Goal: Task Accomplishment & Management: Use online tool/utility

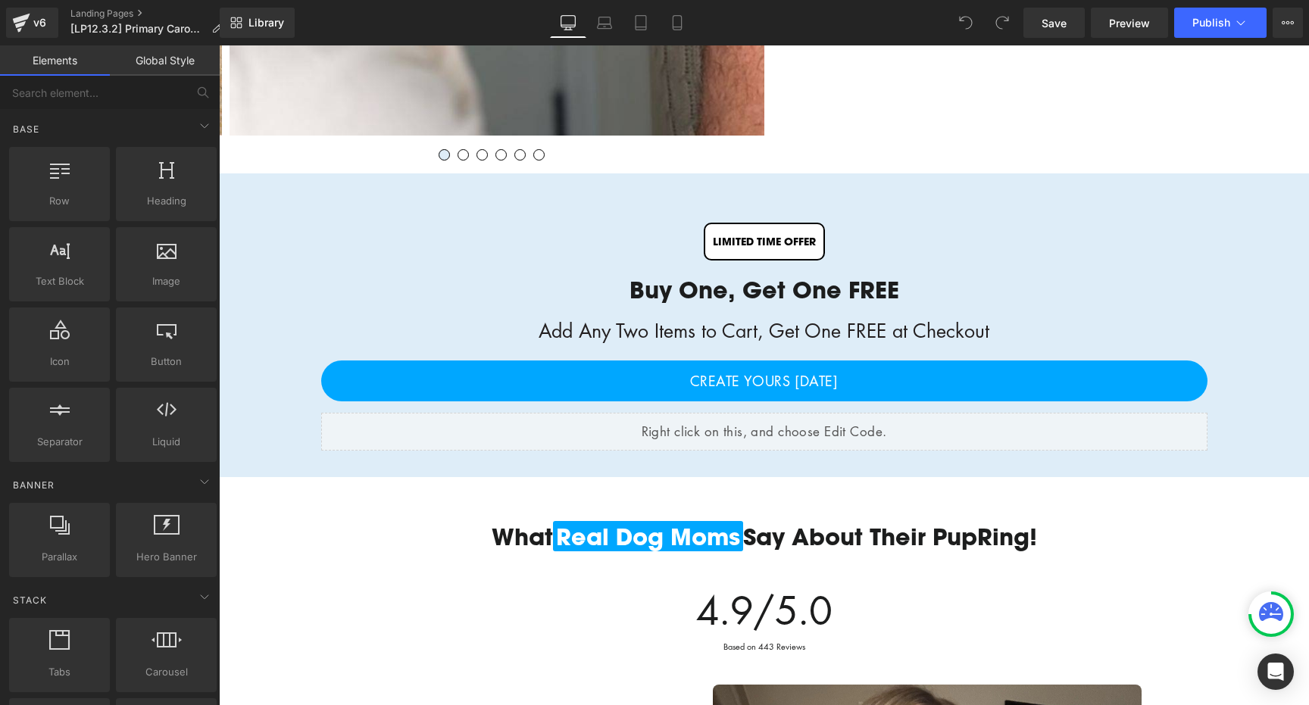
scroll to position [1407, 0]
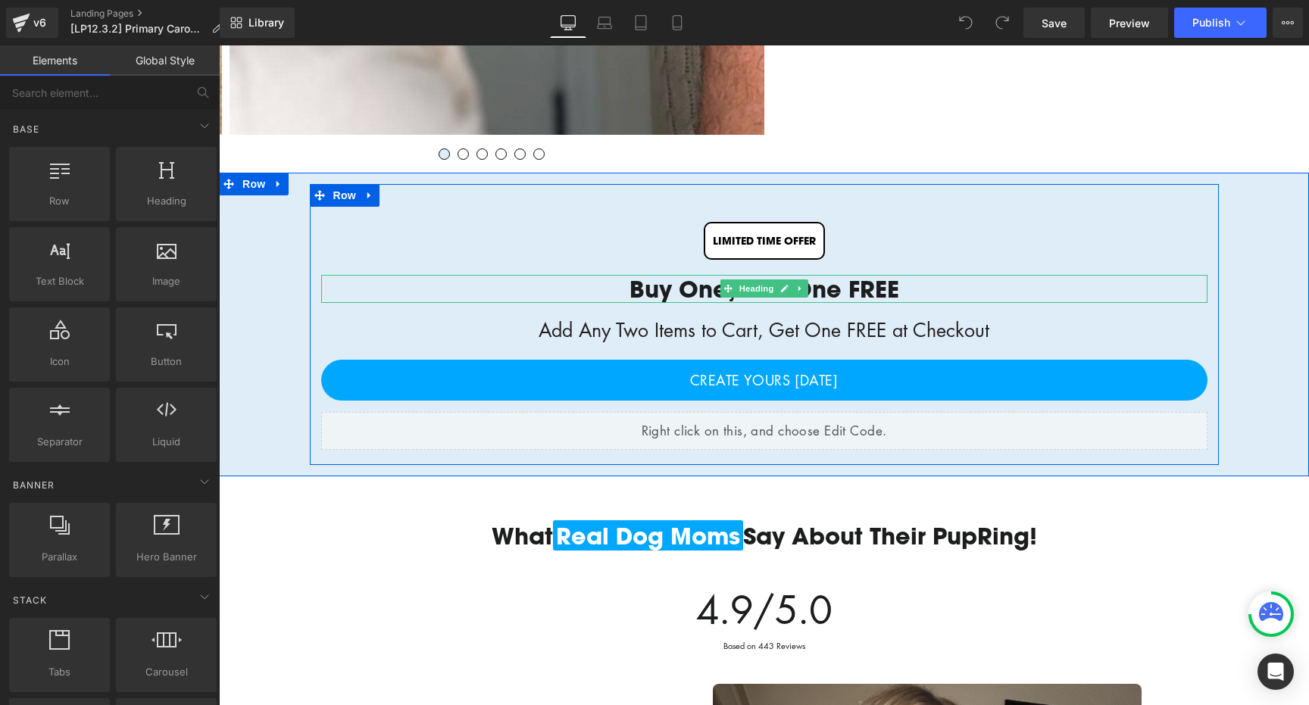
click at [689, 292] on div "Buy One, Get One FREE" at bounding box center [764, 288] width 886 height 27
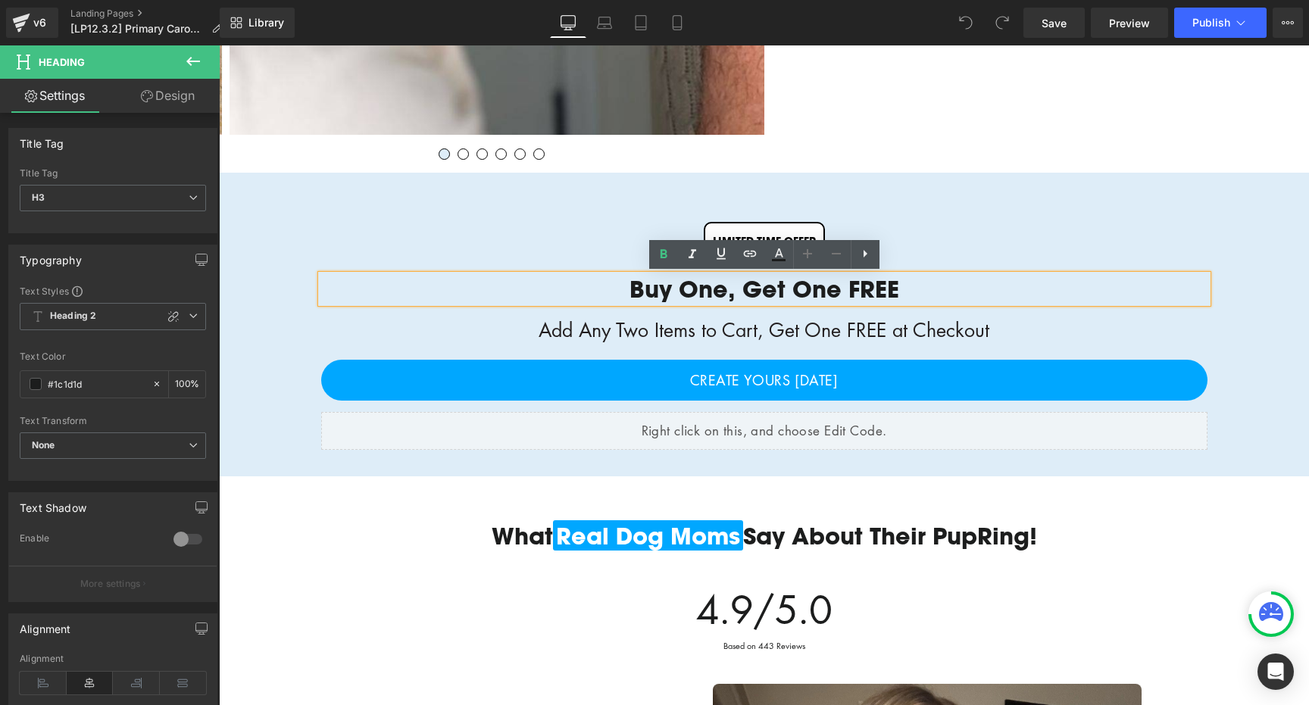
click at [821, 289] on div "Buy One, Get One FREE" at bounding box center [764, 288] width 886 height 27
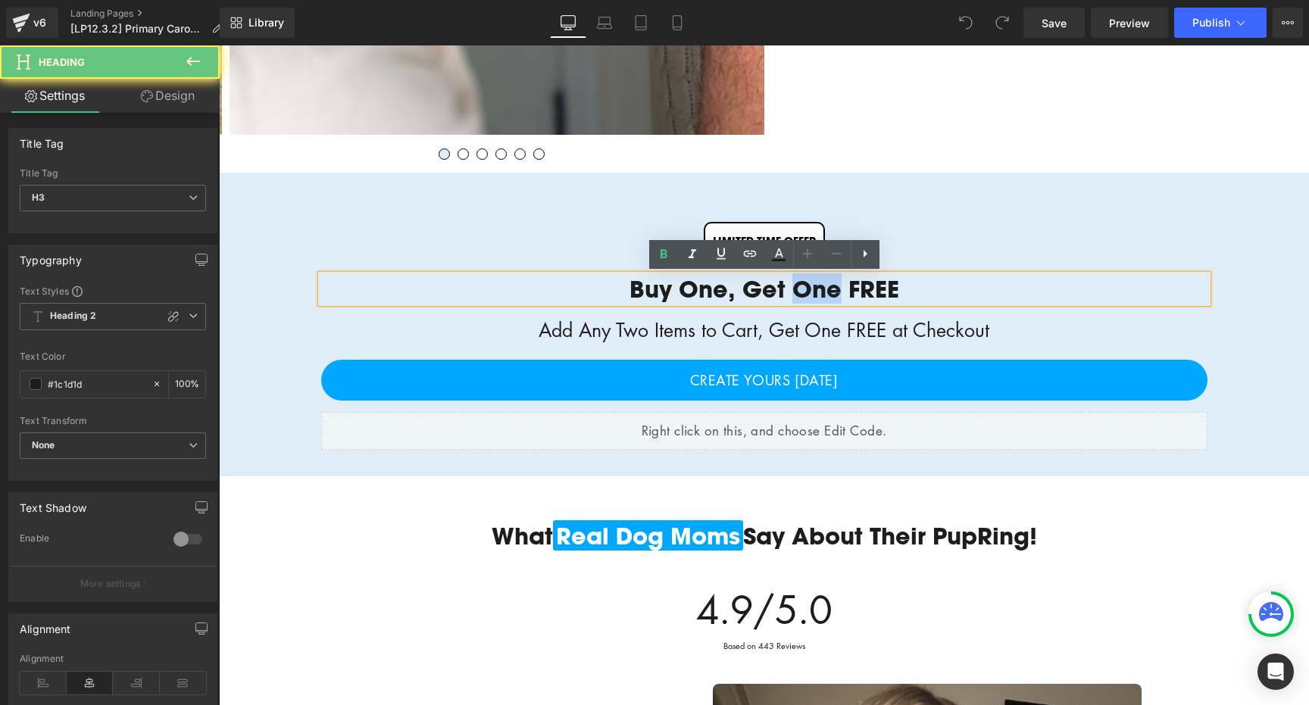
click at [821, 289] on div "Buy One, Get One FREE" at bounding box center [764, 288] width 886 height 27
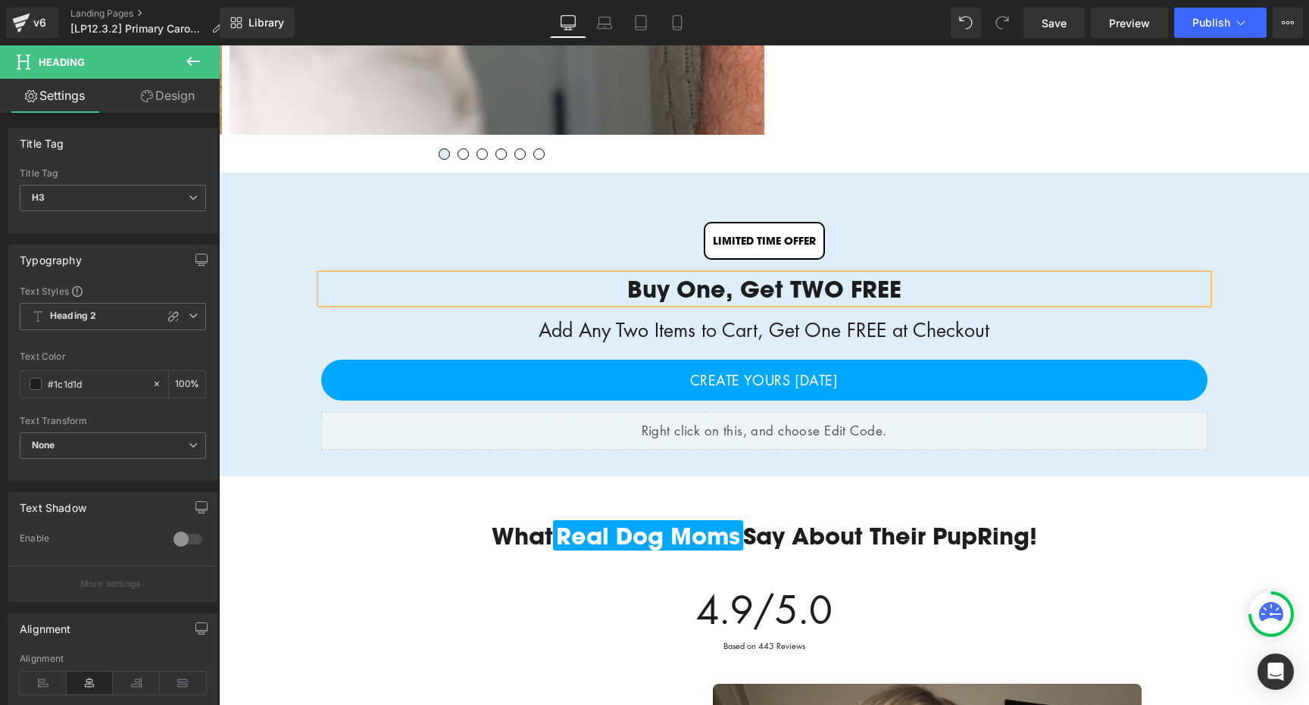
click at [882, 288] on div "Buy One, Get TWO FREE" at bounding box center [764, 288] width 886 height 27
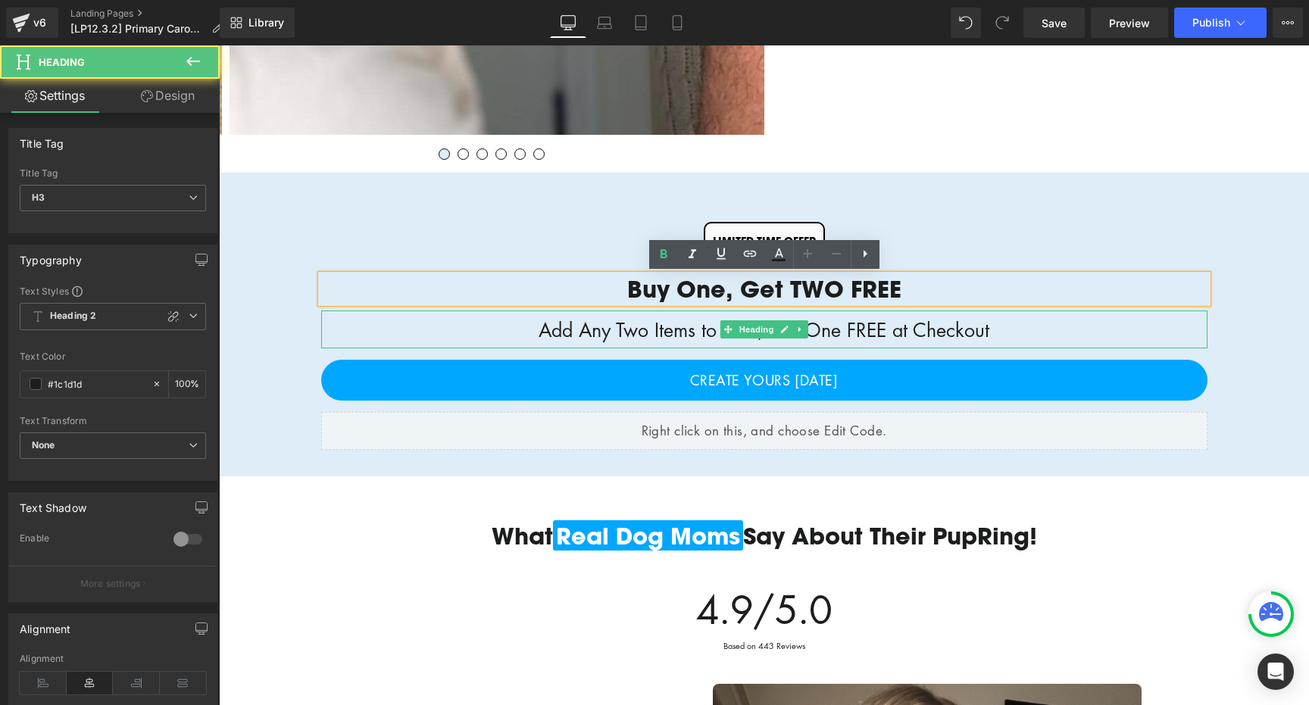
click at [646, 334] on div "Add Any Two Items to Cart, Get One FREE at Checkout" at bounding box center [764, 330] width 886 height 38
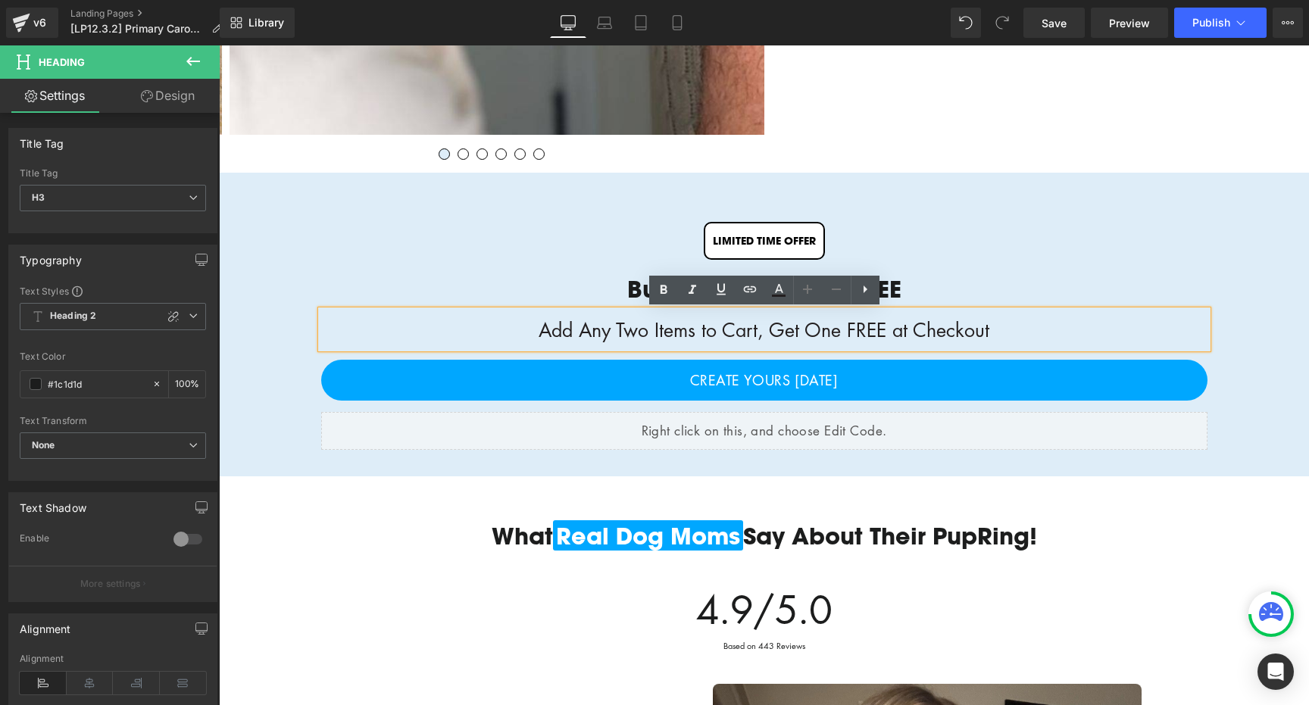
click at [631, 330] on div "Add Any Two Items to Cart, Get One FREE at Checkout" at bounding box center [764, 330] width 886 height 38
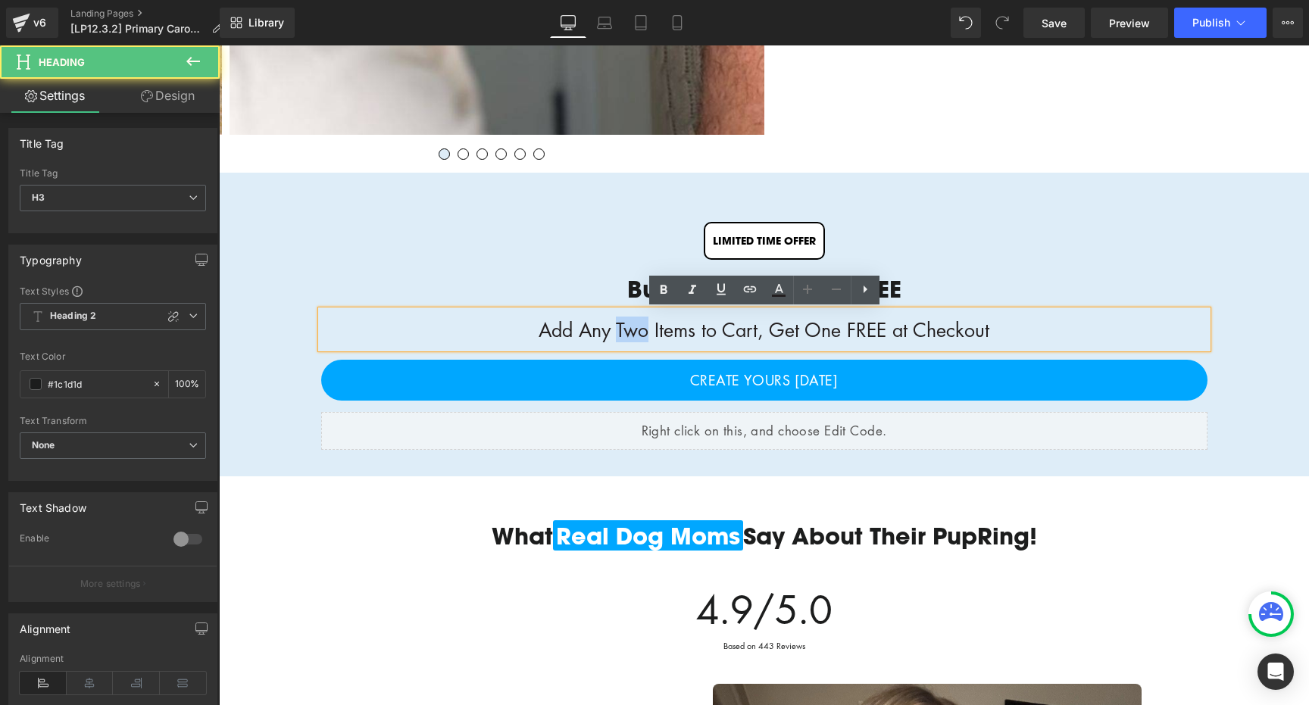
click at [631, 330] on div "Add Any Two Items to Cart, Get One FREE at Checkout" at bounding box center [764, 330] width 886 height 38
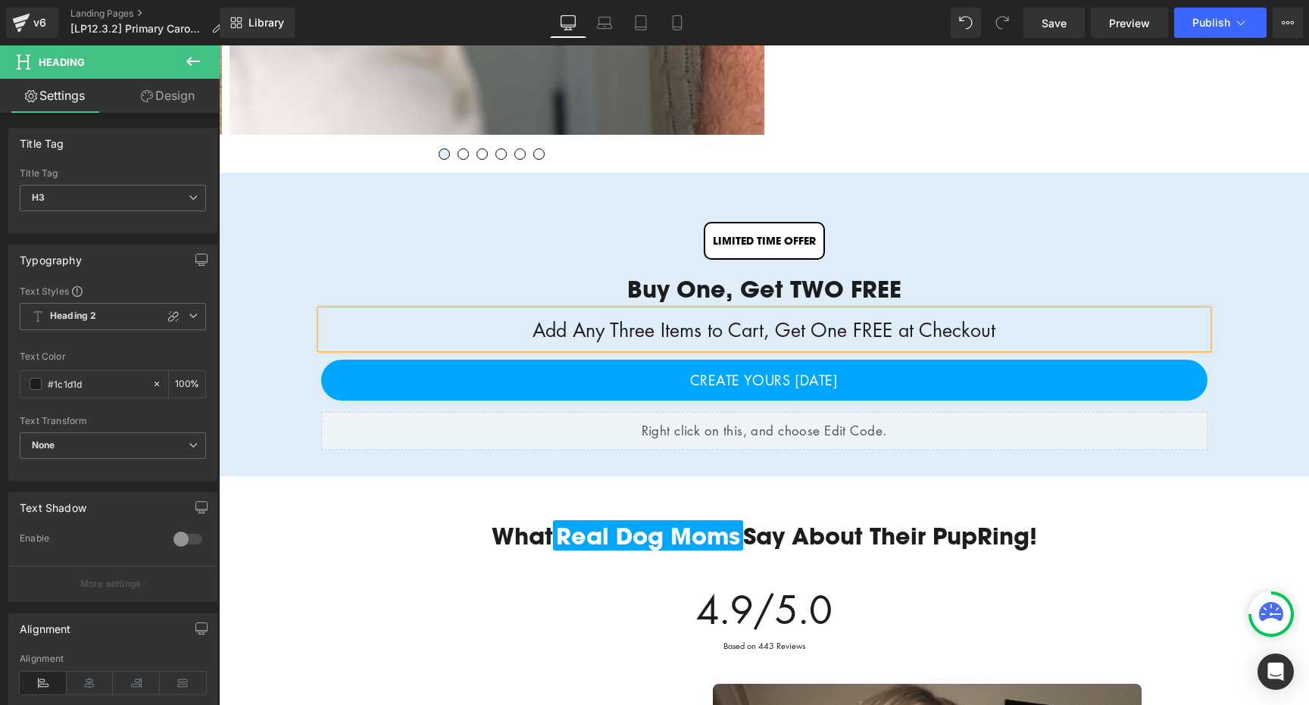
click at [823, 327] on div "Add Any Three Items to Cart, Get One FREE at Checkout" at bounding box center [764, 330] width 886 height 38
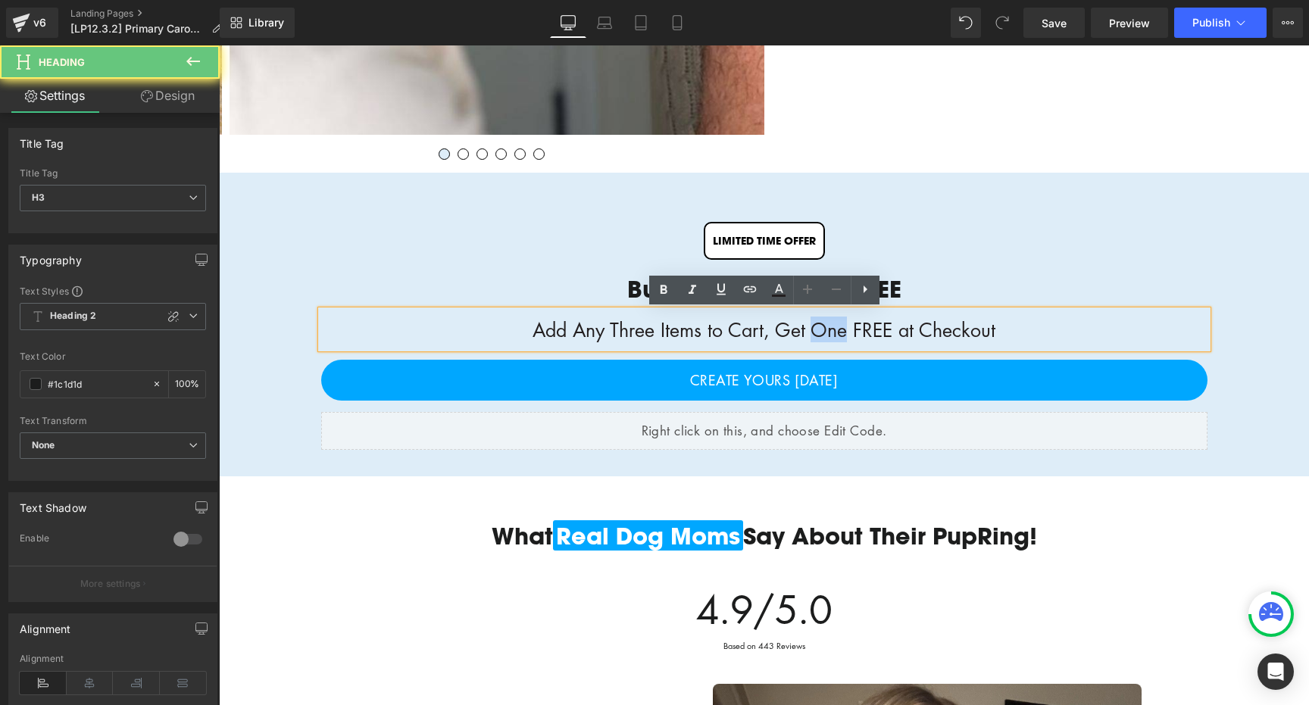
click at [823, 327] on div "Add Any Three Items to Cart, Get One FREE at Checkout" at bounding box center [764, 330] width 886 height 38
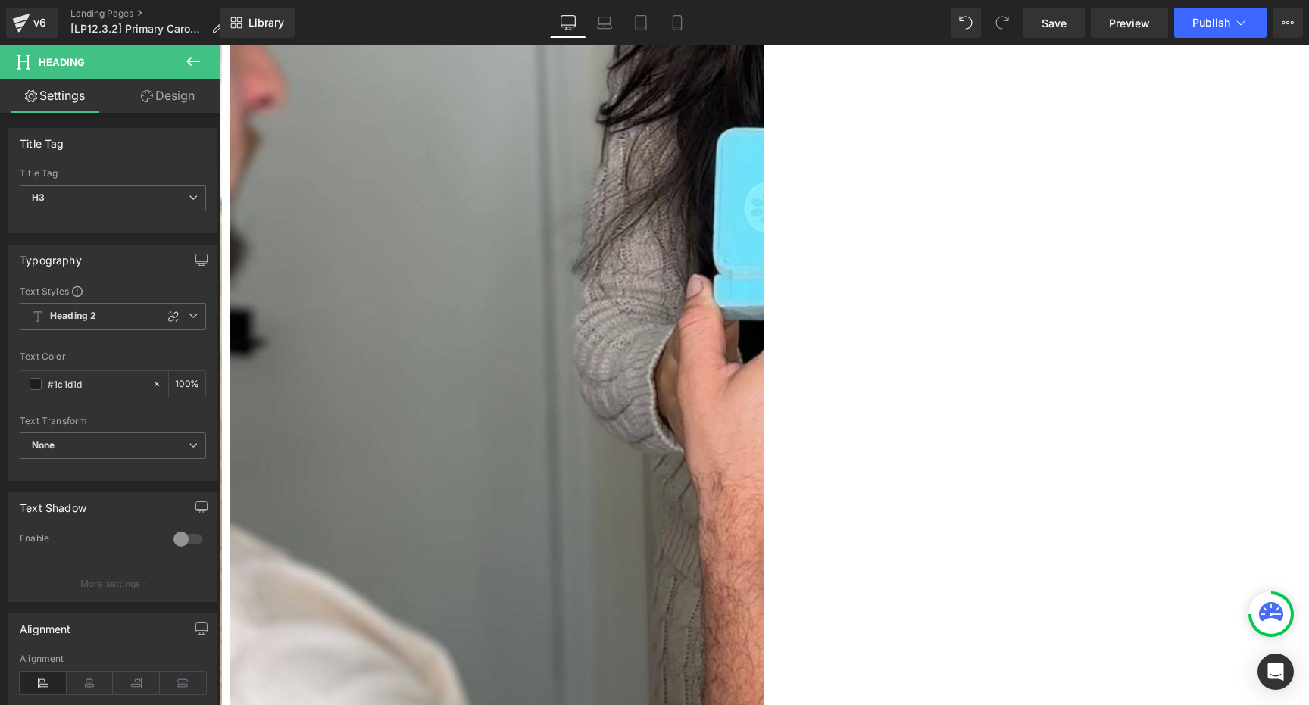
scroll to position [0, 0]
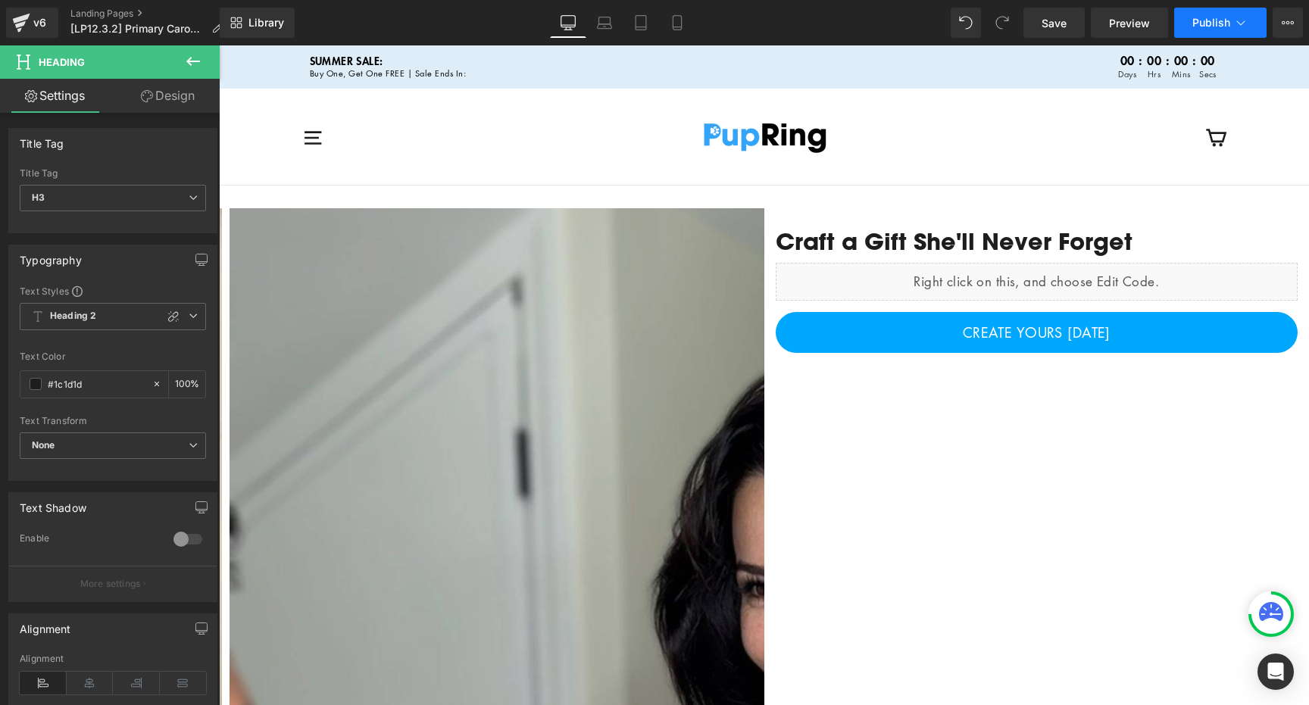
click at [1208, 20] on span "Publish" at bounding box center [1211, 23] width 38 height 12
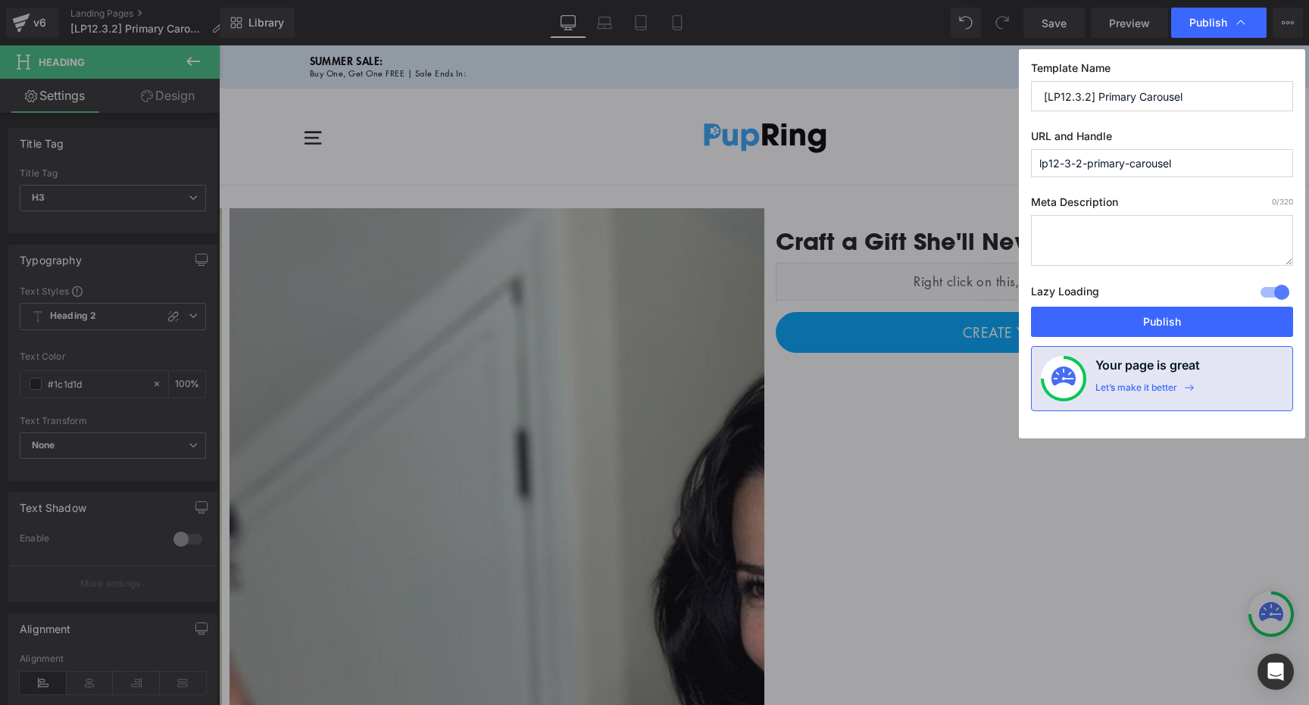
click at [1151, 162] on input "lp12-3-2-primary-carousel" at bounding box center [1162, 163] width 262 height 28
click at [1169, 323] on button "Publish" at bounding box center [1162, 322] width 262 height 30
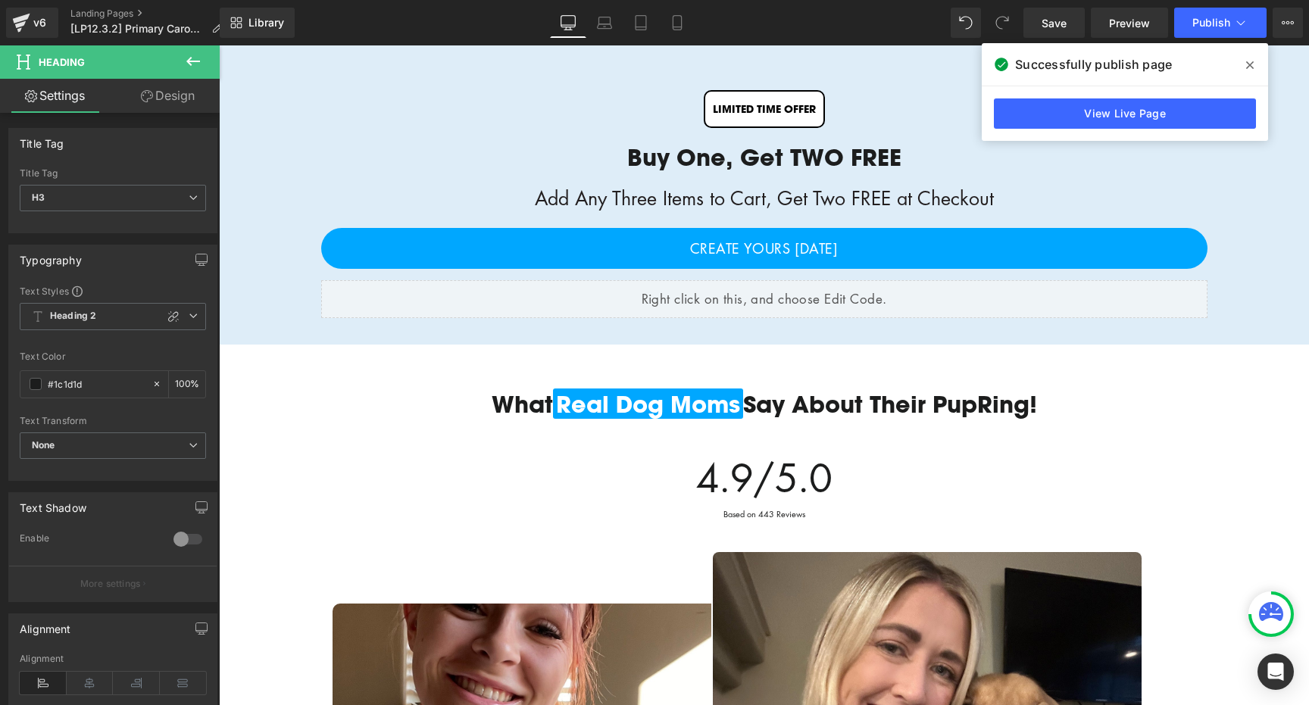
scroll to position [1541, 0]
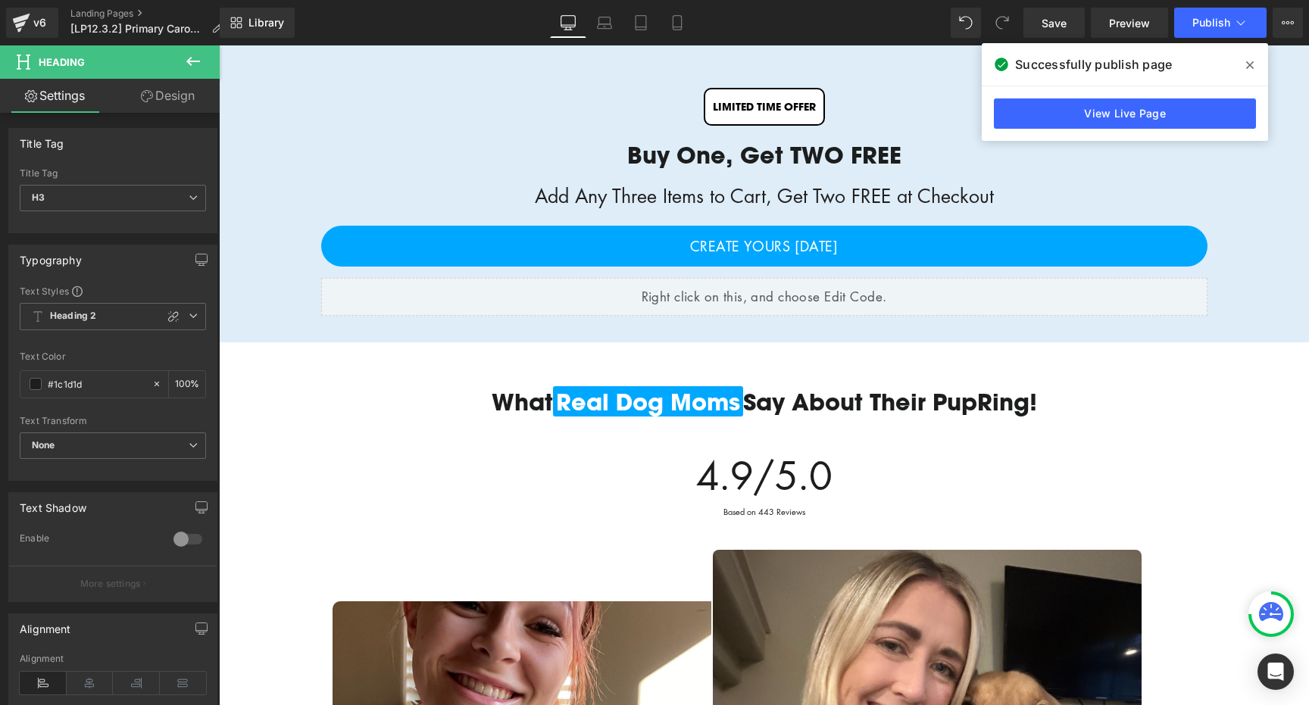
click at [755, 290] on div "Liquid" at bounding box center [764, 297] width 886 height 38
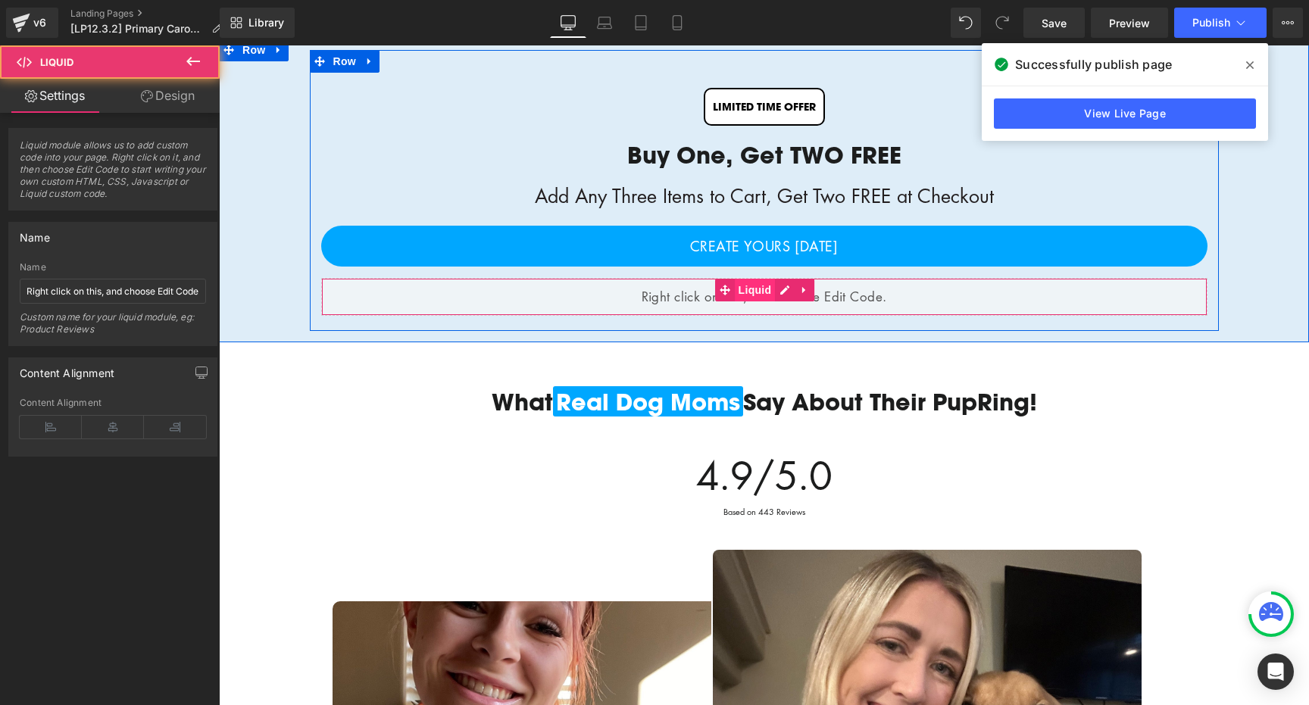
click at [754, 292] on span "Liquid" at bounding box center [755, 290] width 41 height 23
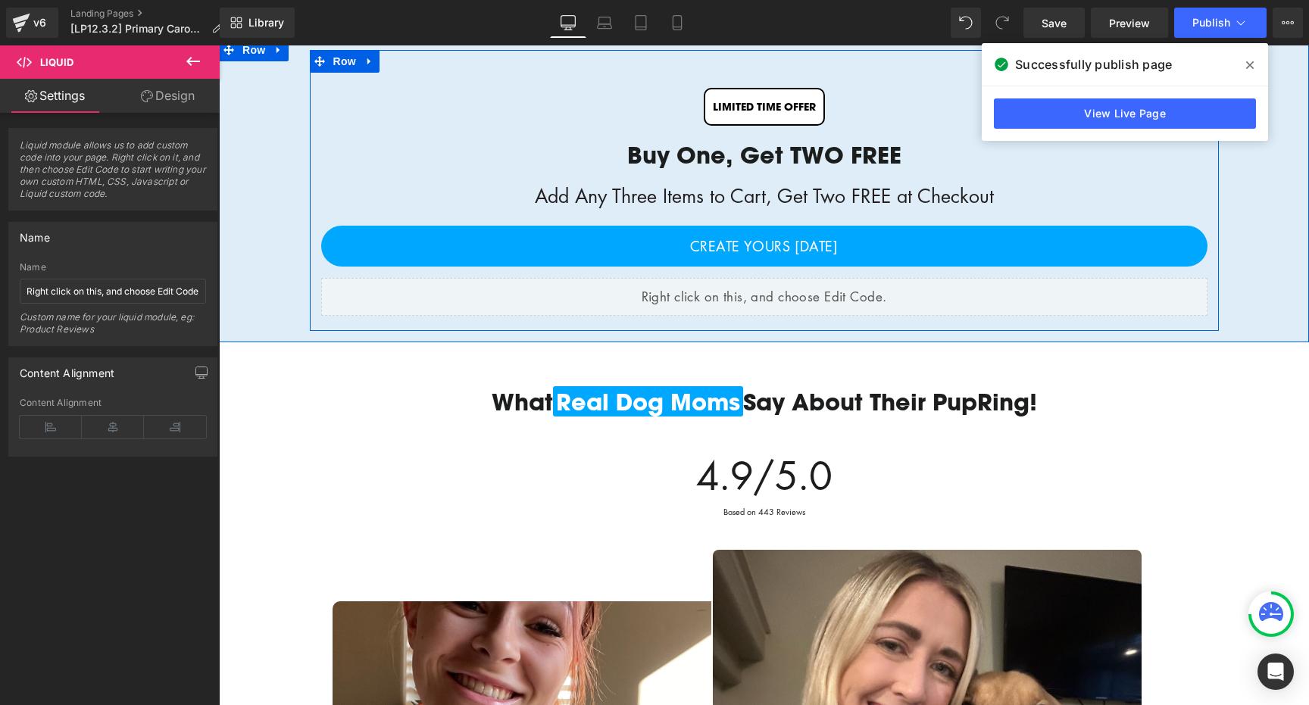
click at [780, 288] on div "Liquid" at bounding box center [764, 297] width 886 height 38
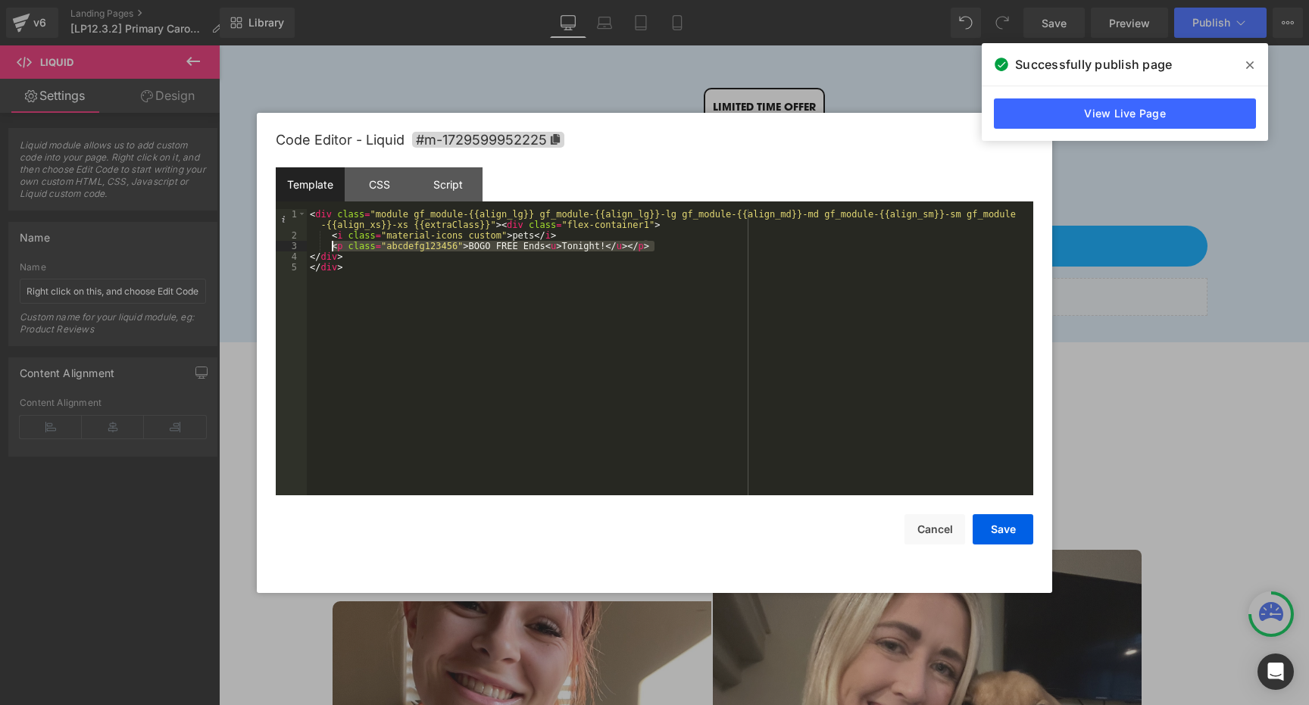
drag, startPoint x: 655, startPoint y: 245, endPoint x: 330, endPoint y: 244, distance: 324.9
click at [330, 244] on div "< div class = "module gf_module-{{align_lg}} gf_module-{{align_lg}}-lg gf_modul…" at bounding box center [670, 368] width 726 height 318
click at [670, 252] on div "< div class = "module gf_module-{{align_lg}} gf_module-{{align_lg}}-lg gf_modul…" at bounding box center [670, 368] width 726 height 318
click at [654, 245] on div "< div class = "module gf_module-{{align_lg}} gf_module-{{align_lg}}-lg gf_modul…" at bounding box center [670, 368] width 726 height 318
click at [329, 254] on div "< div class = "module gf_module-{{align_lg}} gf_module-{{align_lg}}-lg gf_modul…" at bounding box center [670, 368] width 726 height 318
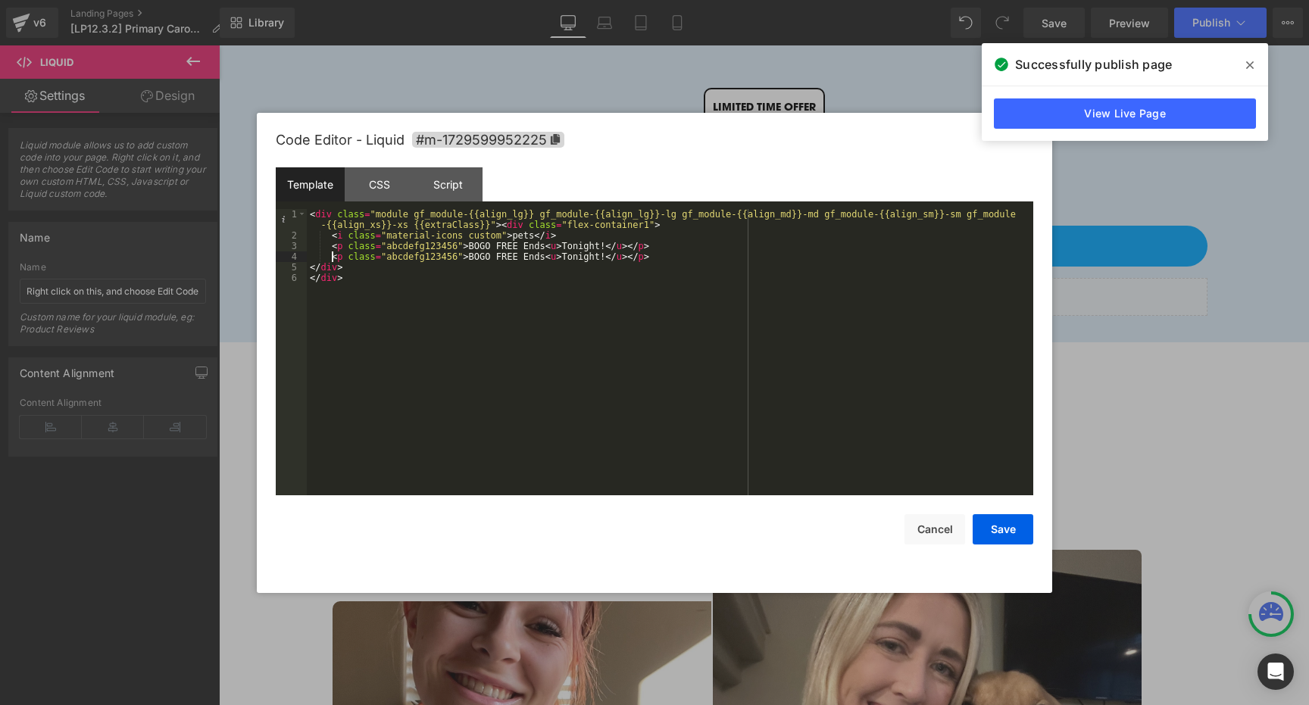
click at [330, 259] on div "< div class = "module gf_module-{{align_lg}} gf_module-{{align_lg}}-lg gf_modul…" at bounding box center [670, 368] width 726 height 318
click at [687, 257] on div "< div class = "module gf_module-{{align_lg}} gf_module-{{align_lg}}-lg gf_modul…" at bounding box center [670, 368] width 726 height 318
drag, startPoint x: 543, startPoint y: 245, endPoint x: 469, endPoint y: 246, distance: 74.2
click at [469, 246] on div "< div class = "module gf_module-{{align_lg}} gf_module-{{align_lg}}-lg gf_modul…" at bounding box center [670, 368] width 726 height 318
drag, startPoint x: 644, startPoint y: 247, endPoint x: 602, endPoint y: 248, distance: 41.7
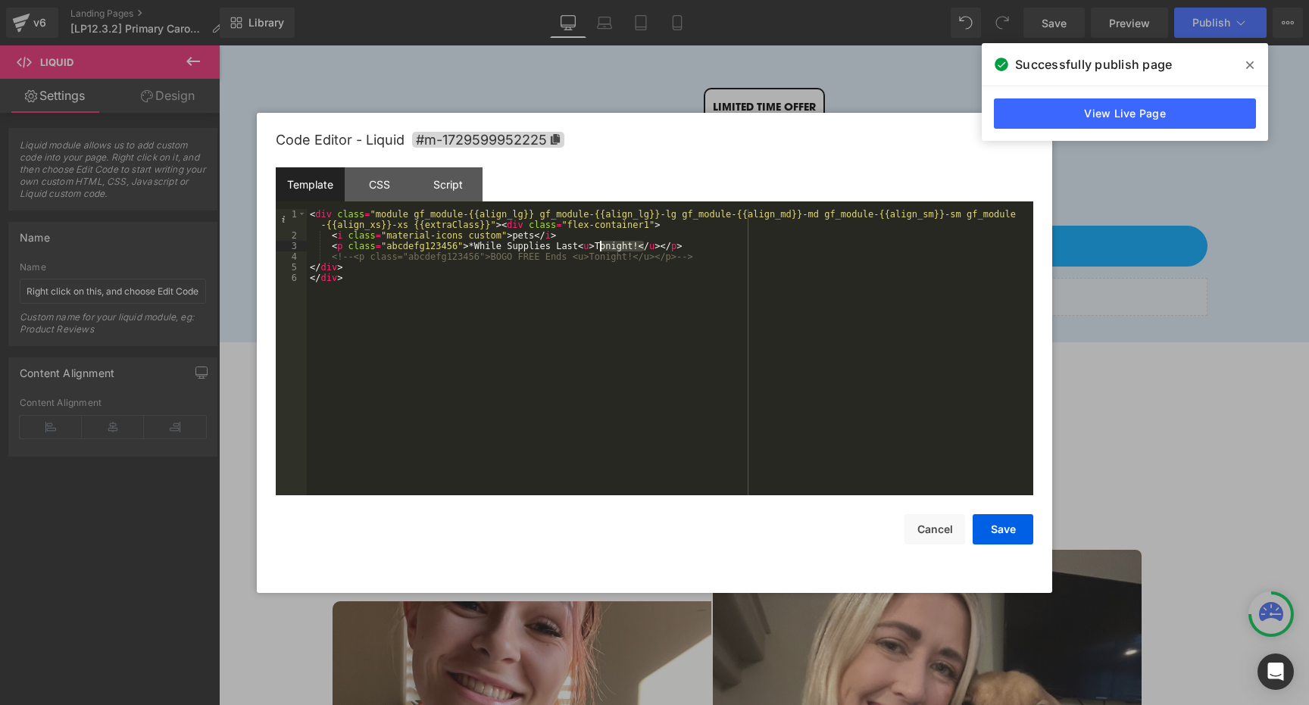
click at [602, 248] on div "< div class = "module gf_module-{{align_lg}} gf_module-{{align_lg}}-lg gf_modul…" at bounding box center [670, 368] width 726 height 318
click at [1002, 526] on button "Save" at bounding box center [1003, 529] width 61 height 30
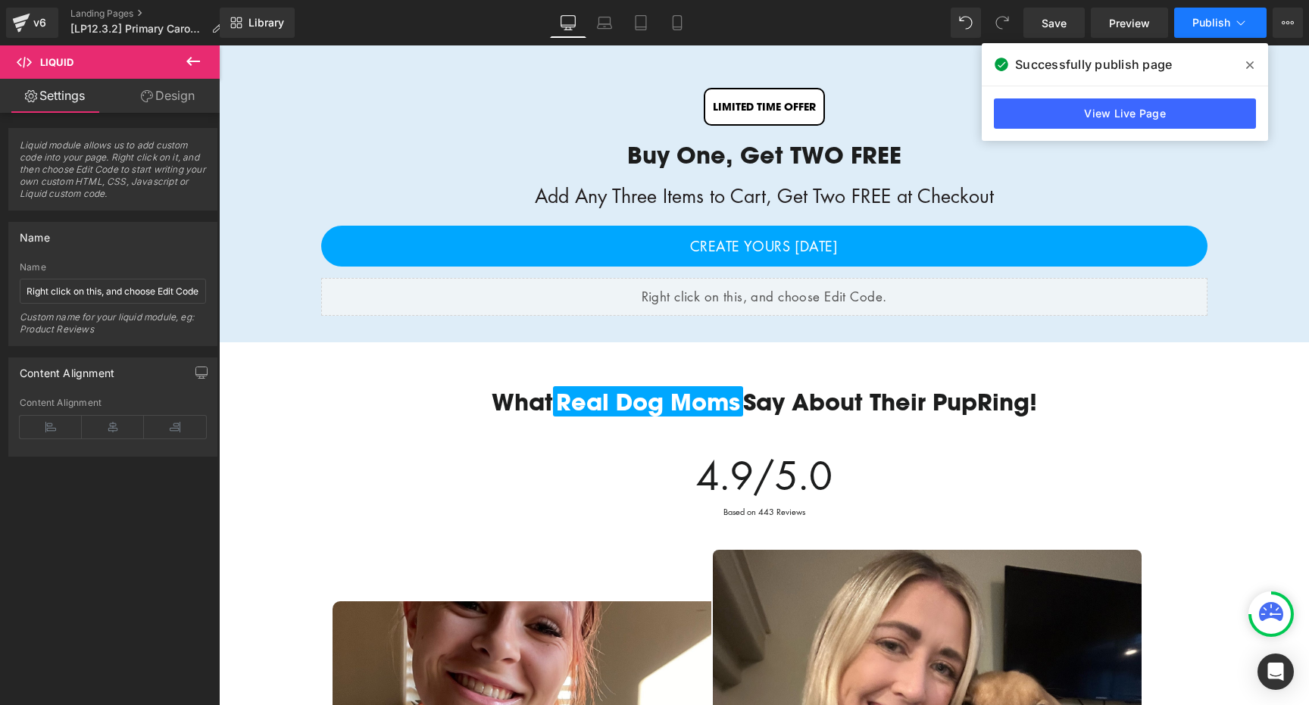
click at [1206, 19] on span "Publish" at bounding box center [1211, 23] width 38 height 12
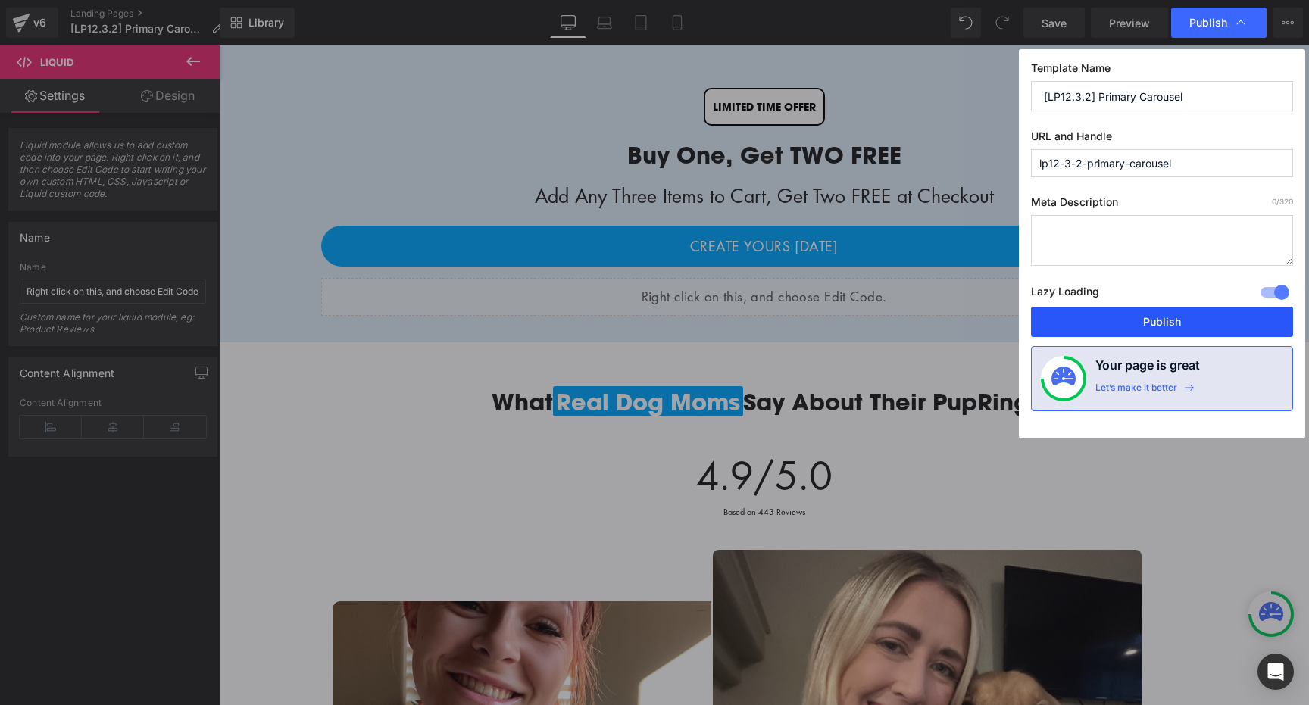
click at [1155, 329] on button "Publish" at bounding box center [1162, 322] width 262 height 30
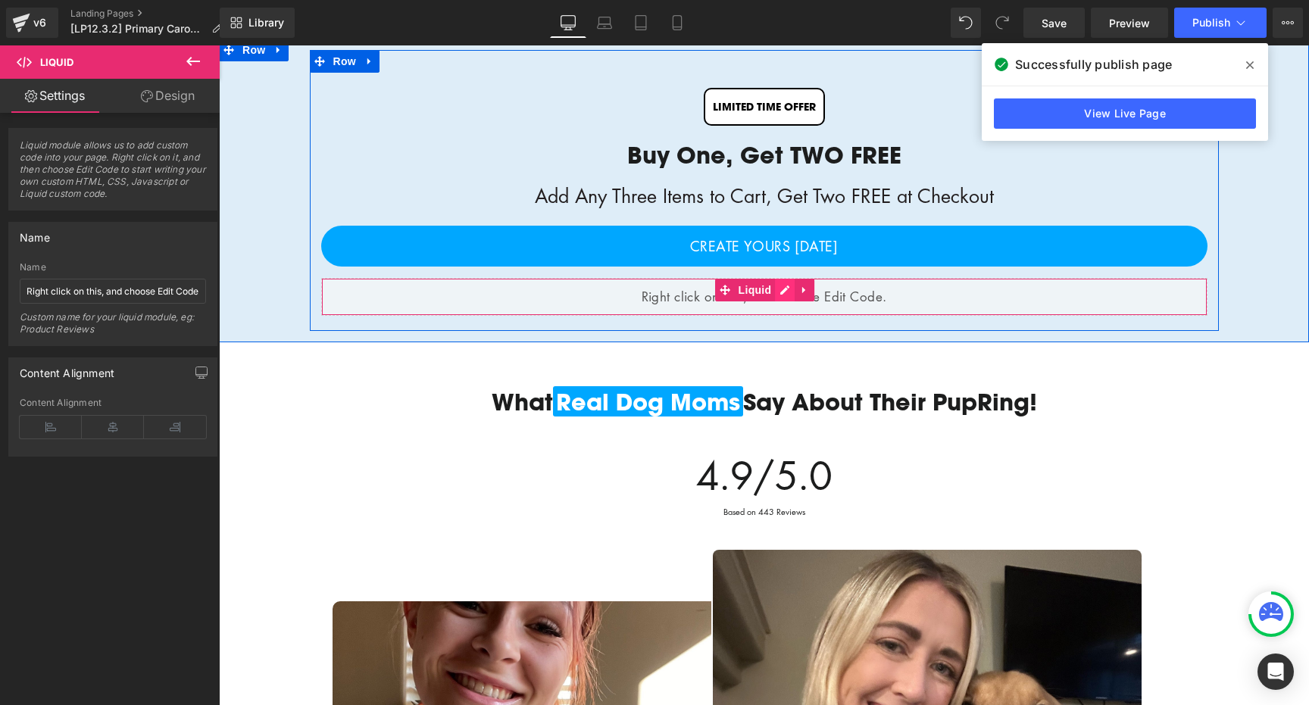
click at [779, 288] on div "Liquid" at bounding box center [764, 297] width 886 height 38
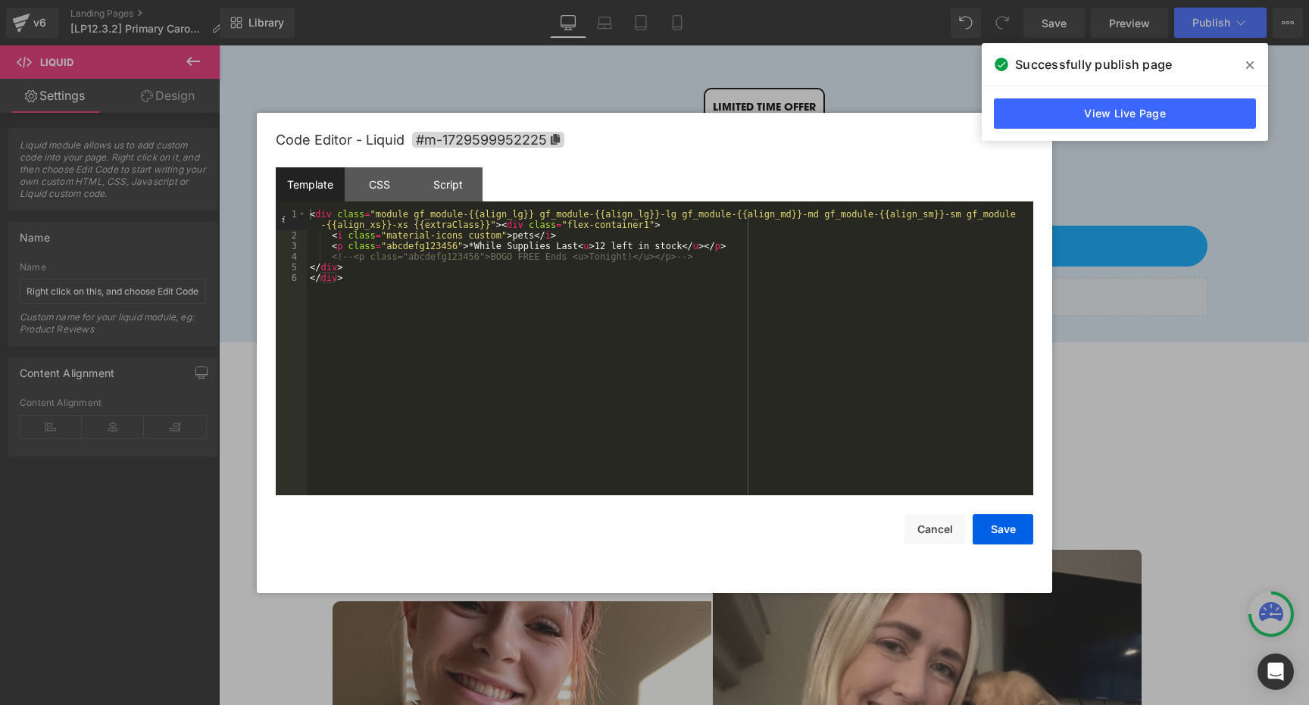
click at [472, 247] on div "< div class = "module gf_module-{{align_lg}} gf_module-{{align_lg}}-lg gf_modul…" at bounding box center [670, 368] width 726 height 318
click at [614, 244] on div "< div class = "module gf_module-{{align_lg}} gf_module-{{align_lg}}-lg gf_modul…" at bounding box center [670, 368] width 726 height 318
click at [660, 242] on div "< div class = "module gf_module-{{align_lg}} gf_module-{{align_lg}}-lg gf_modul…" at bounding box center [670, 368] width 726 height 318
click at [1010, 528] on button "Save" at bounding box center [1003, 529] width 61 height 30
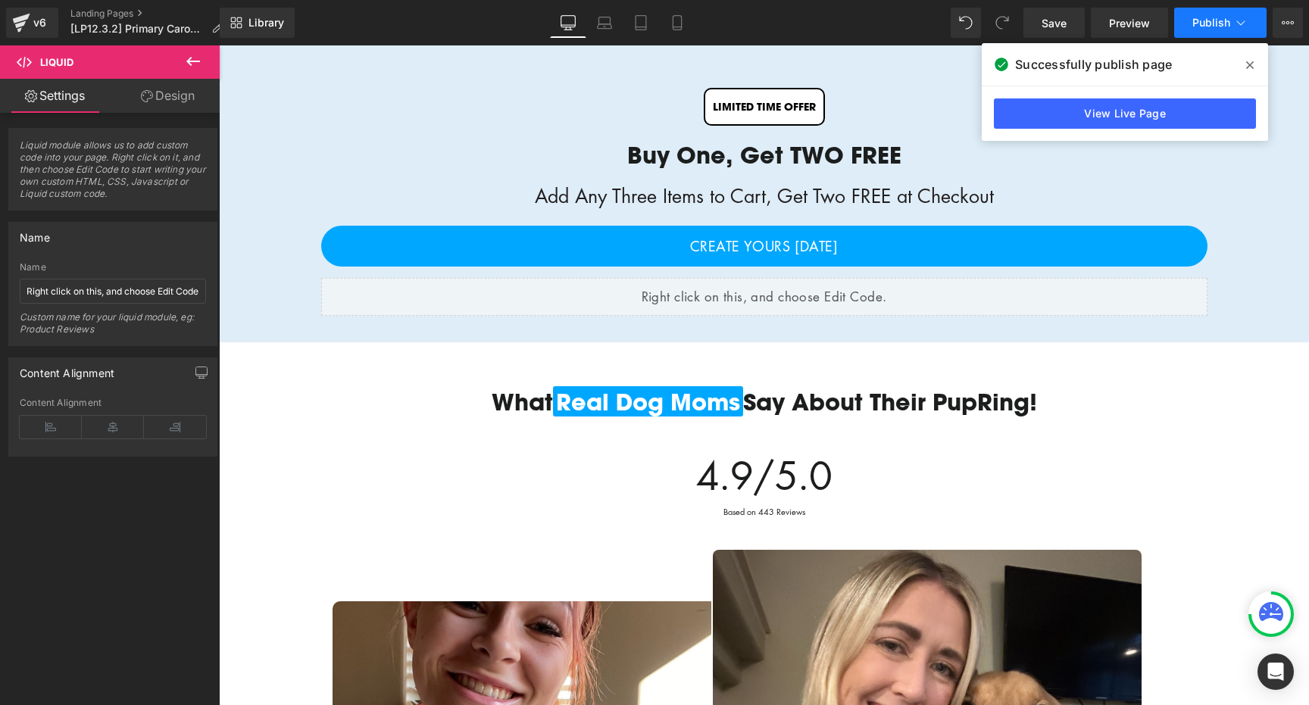
click at [1216, 25] on span "Publish" at bounding box center [1211, 23] width 38 height 12
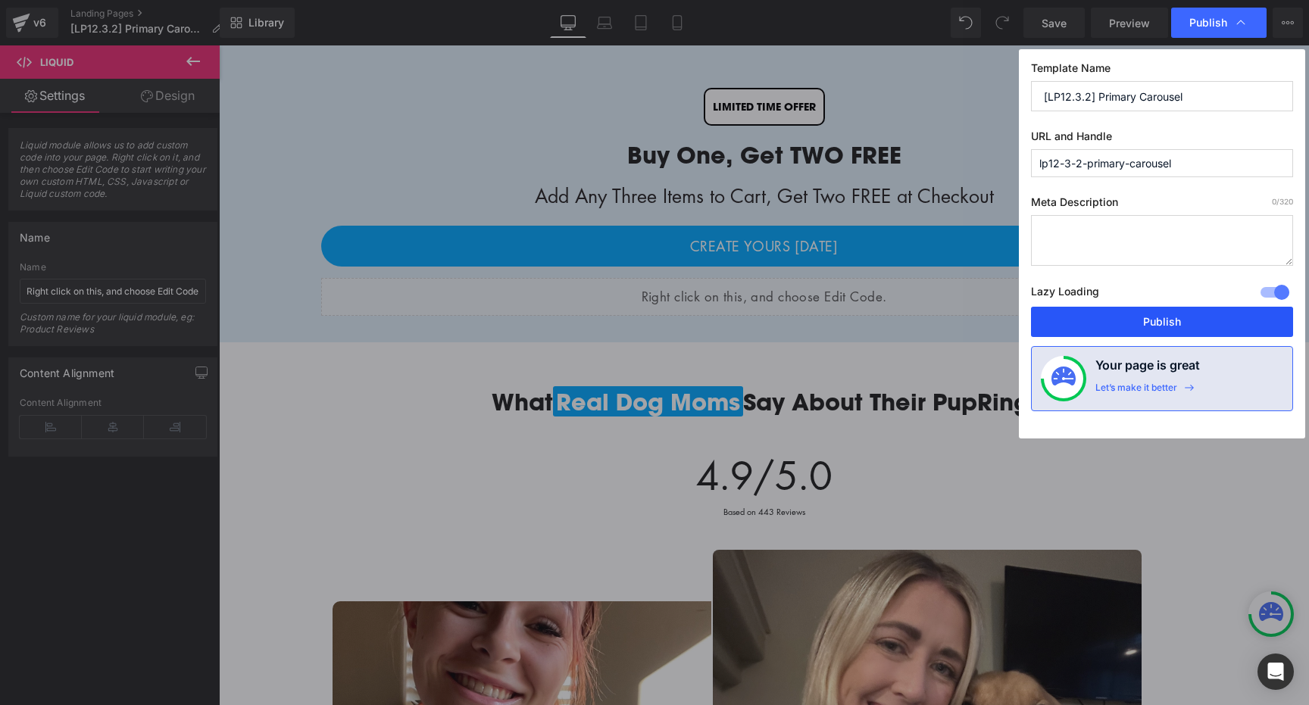
drag, startPoint x: 1169, startPoint y: 317, endPoint x: 951, endPoint y: 270, distance: 223.9
click at [1169, 317] on button "Publish" at bounding box center [1162, 322] width 262 height 30
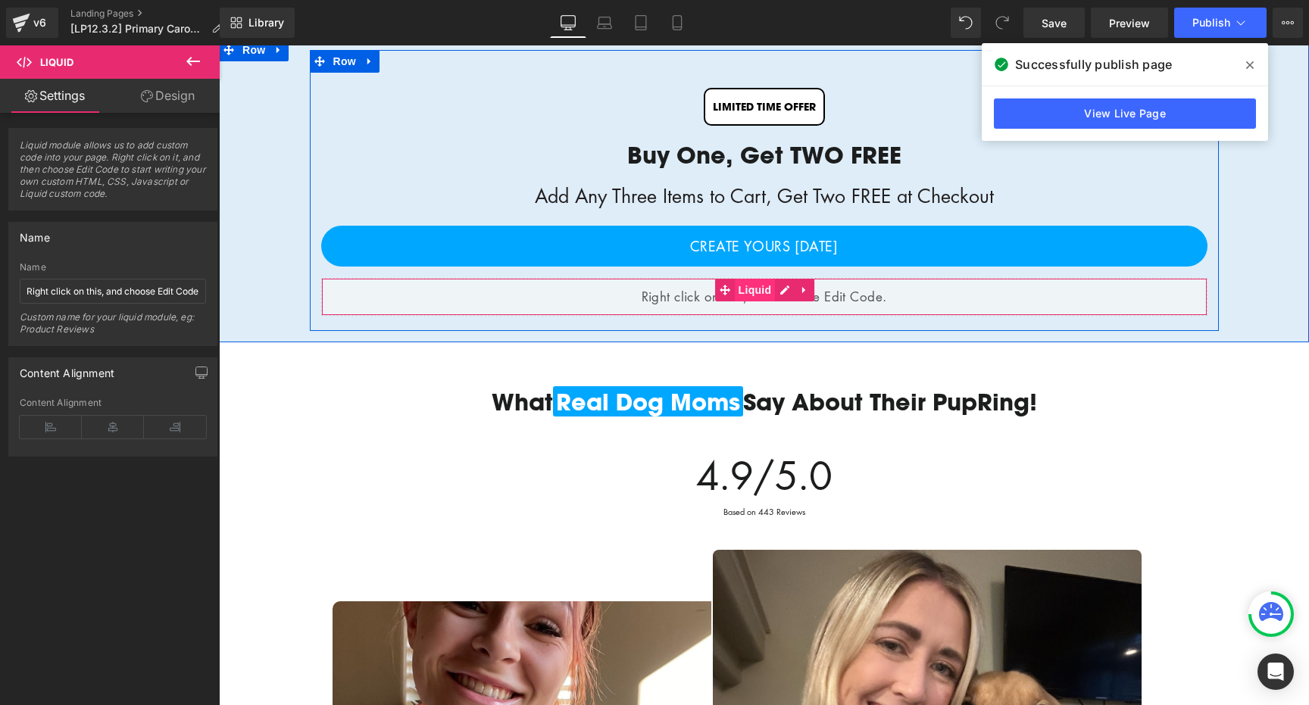
click at [751, 289] on span "Liquid" at bounding box center [755, 290] width 41 height 23
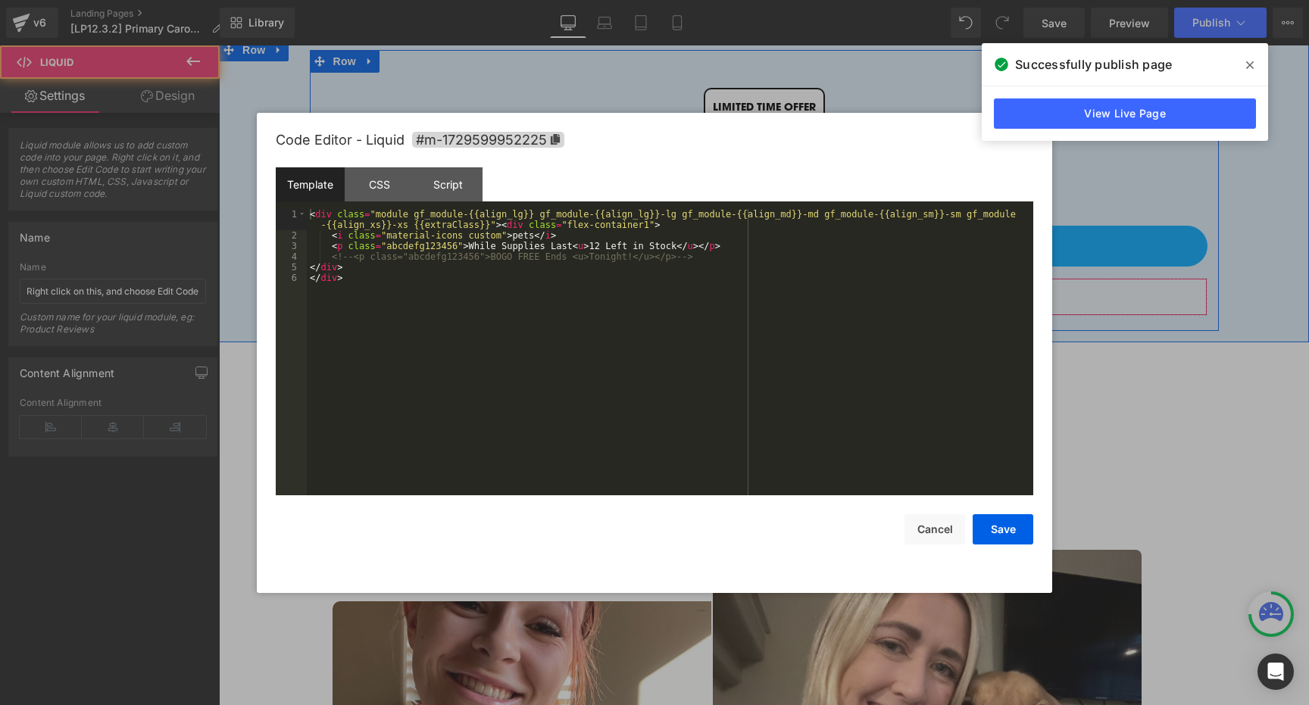
click at [787, 289] on div "Liquid" at bounding box center [764, 297] width 886 height 38
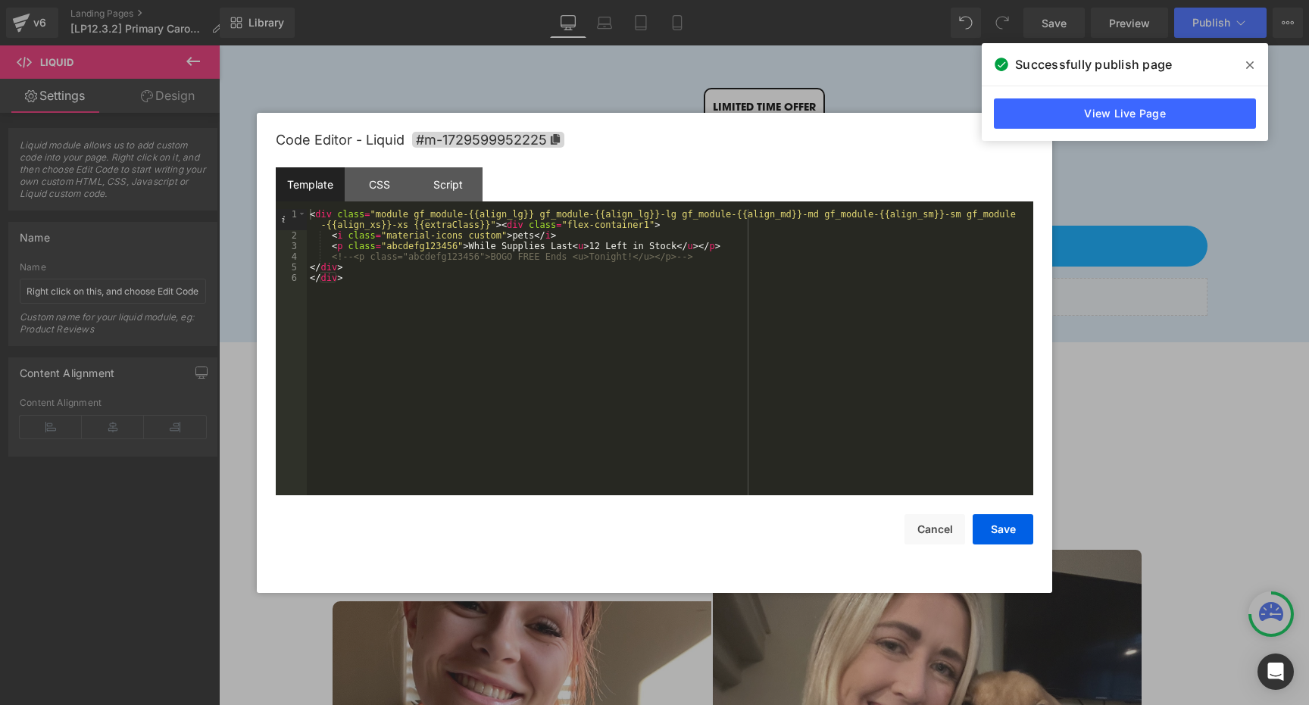
click at [576, 246] on div "< div class = "module gf_module-{{align_lg}} gf_module-{{align_lg}}-lg gf_modul…" at bounding box center [670, 368] width 726 height 318
click at [996, 526] on button "Save" at bounding box center [1003, 529] width 61 height 30
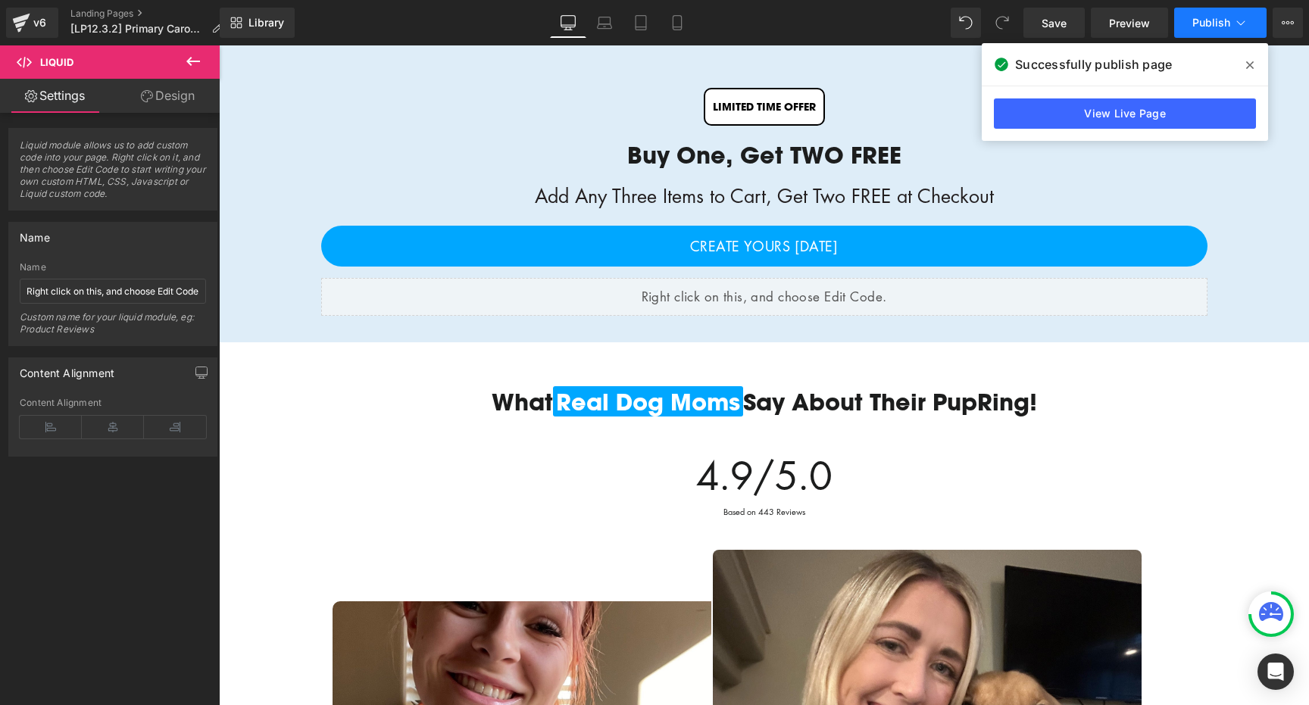
click at [1222, 20] on span "Publish" at bounding box center [1211, 23] width 38 height 12
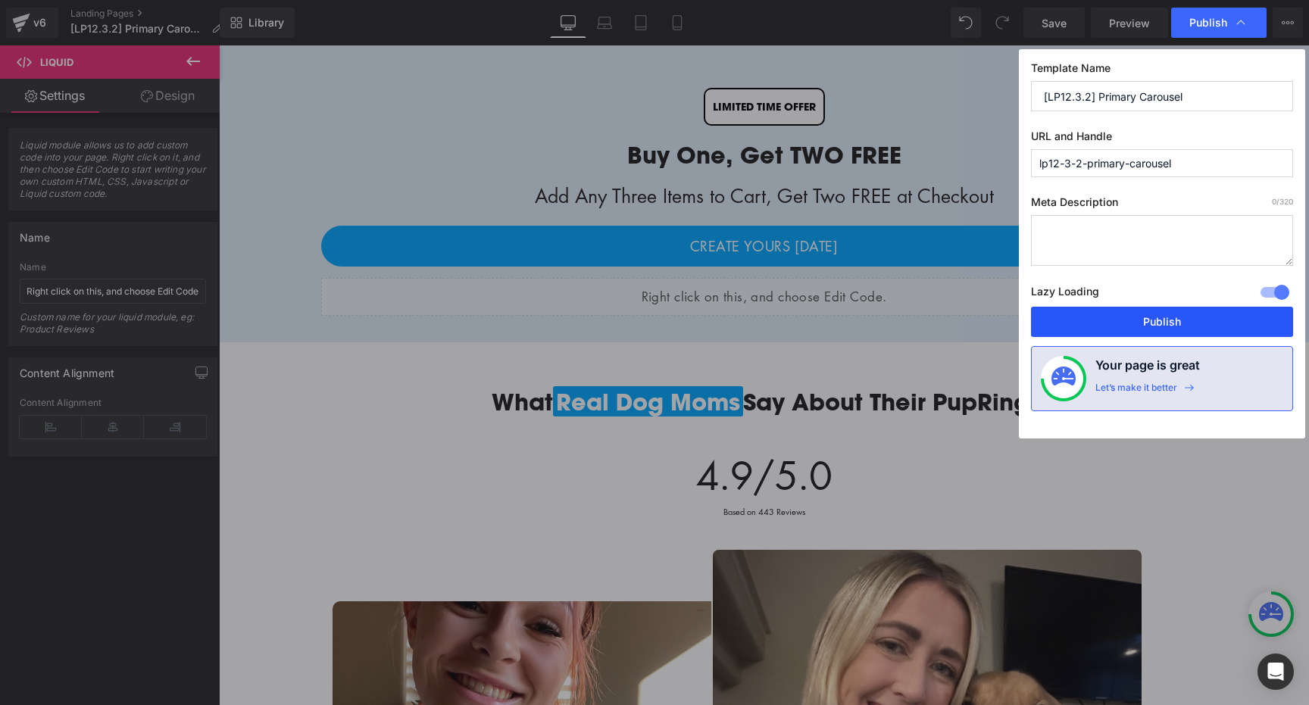
click at [1151, 318] on button "Publish" at bounding box center [1162, 322] width 262 height 30
